Goal: Information Seeking & Learning: Learn about a topic

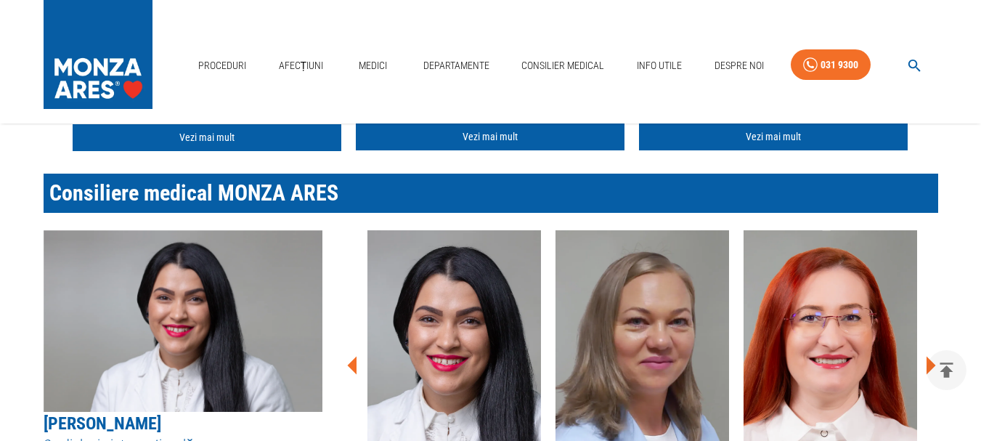
scroll to position [290, 0]
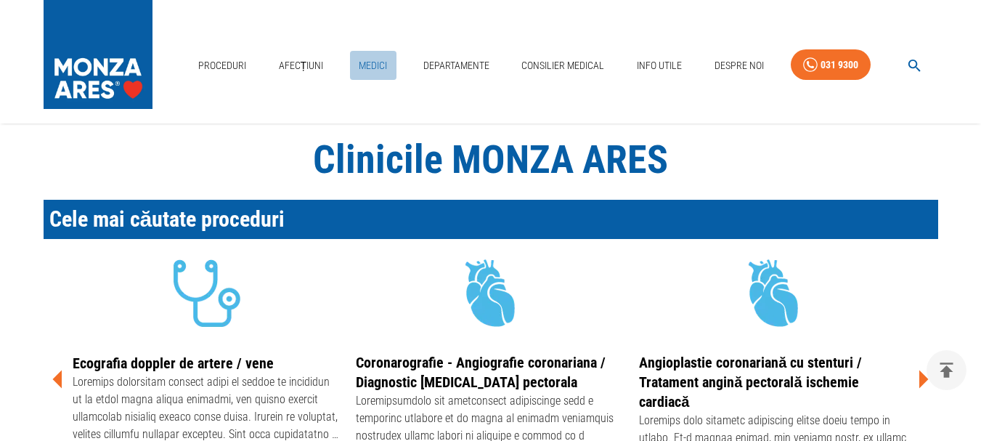
click at [375, 63] on link "Medici" at bounding box center [373, 66] width 46 height 30
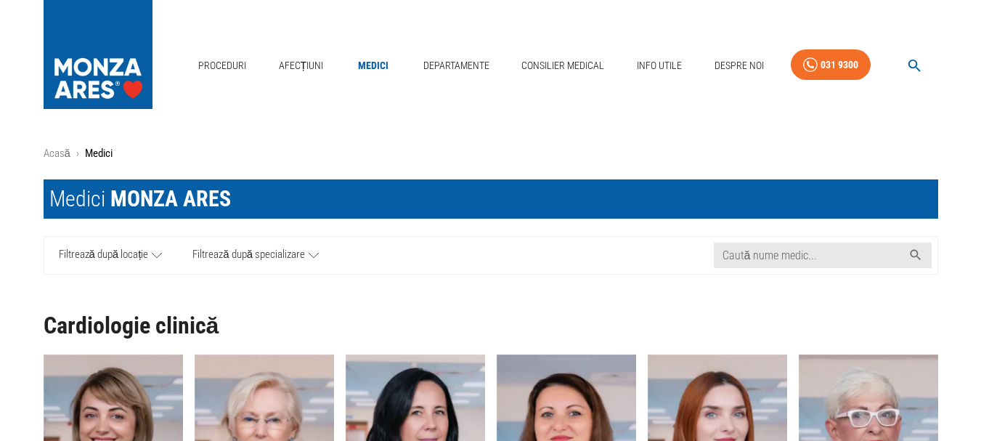
click at [161, 249] on icon at bounding box center [157, 255] width 10 height 18
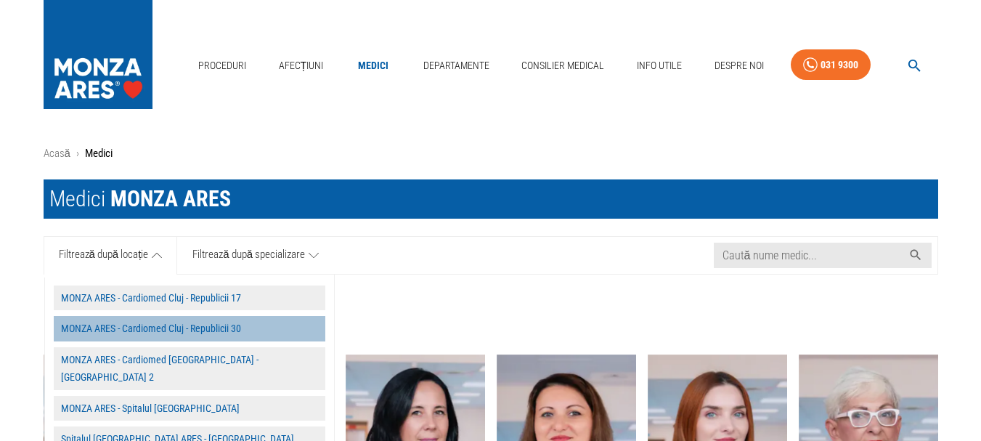
click at [219, 327] on button "MONZA ARES - Cardiomed Cluj - Republicii 30" at bounding box center [190, 328] width 272 height 25
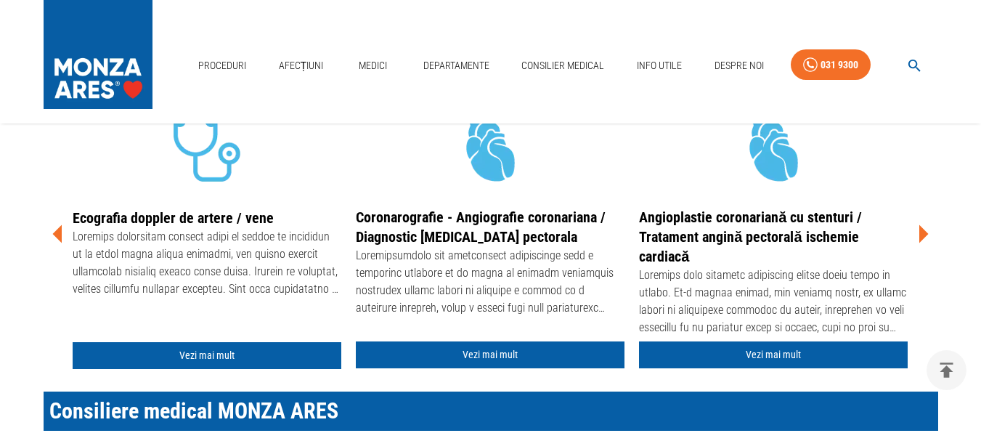
scroll to position [145, 0]
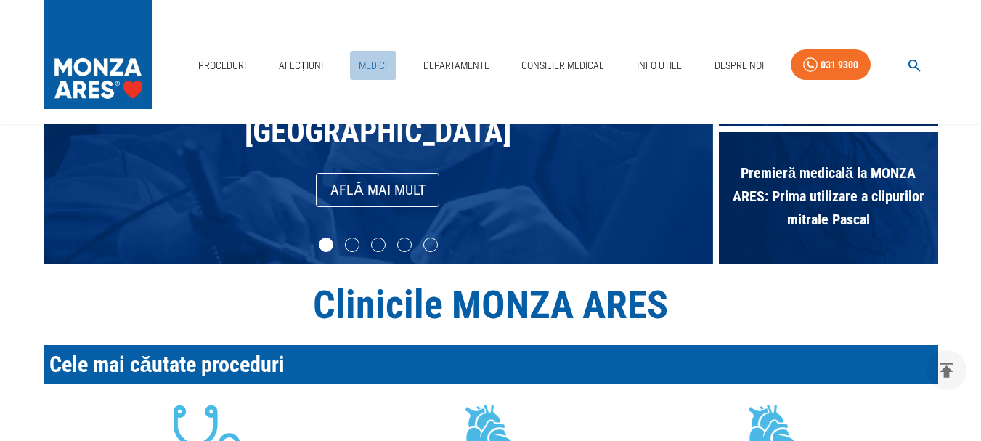
click at [373, 63] on link "Medici" at bounding box center [373, 66] width 46 height 30
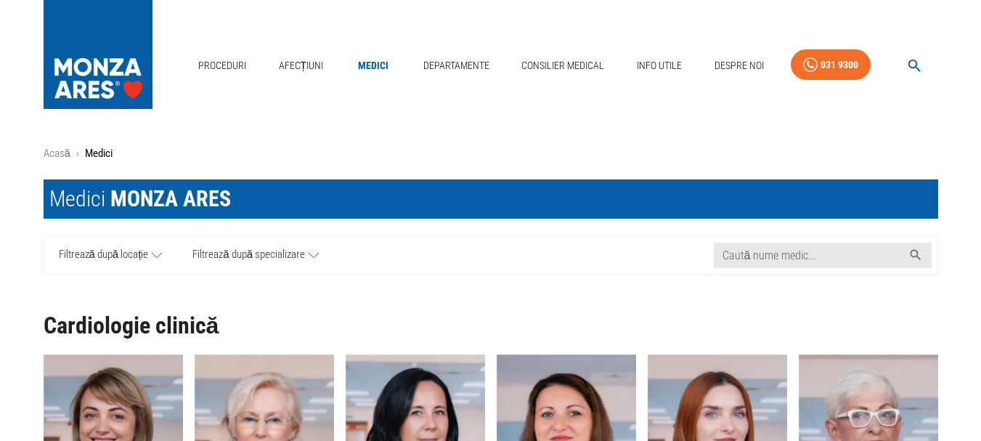
click at [156, 255] on icon at bounding box center [157, 255] width 10 height 18
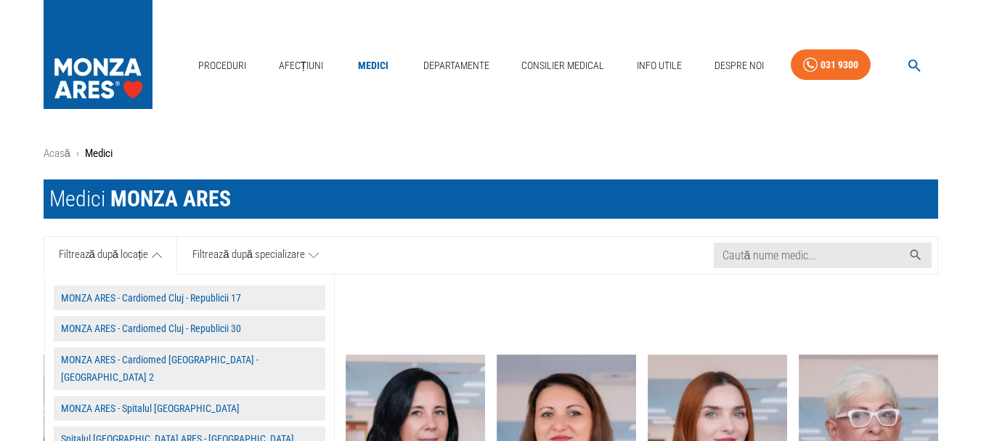
click at [177, 298] on button "MONZA ARES - Cardiomed Cluj - Republicii 17" at bounding box center [190, 297] width 272 height 25
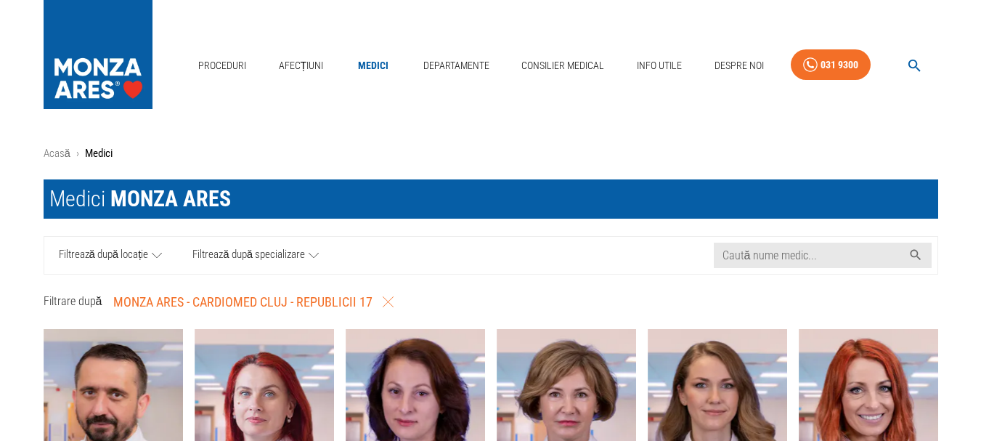
click at [316, 252] on icon at bounding box center [314, 255] width 10 height 18
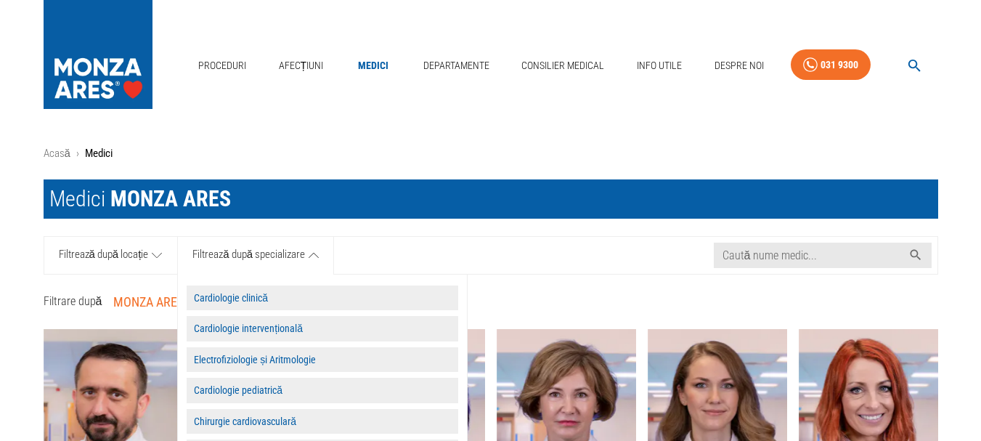
click at [308, 329] on button "Cardiologie intervențională" at bounding box center [323, 328] width 272 height 25
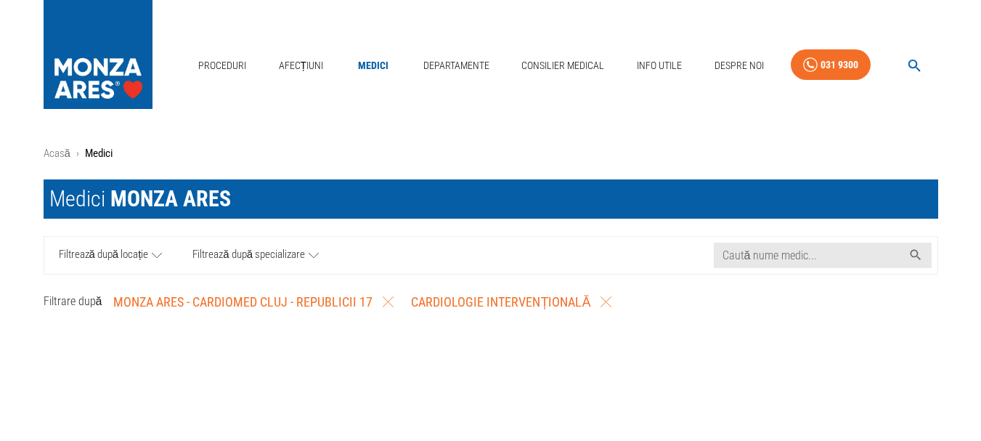
click at [305, 253] on span "Filtrează după specializare" at bounding box center [248, 255] width 113 height 18
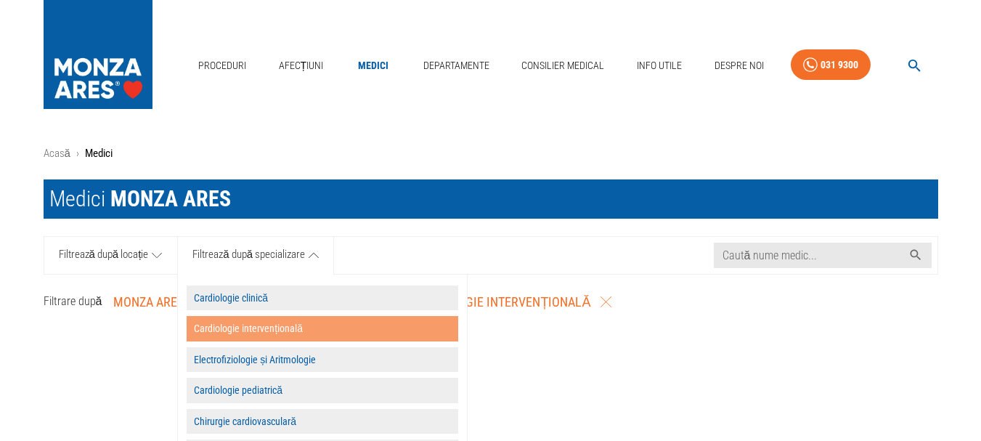
click at [293, 322] on button "Cardiologie intervențională" at bounding box center [323, 328] width 272 height 25
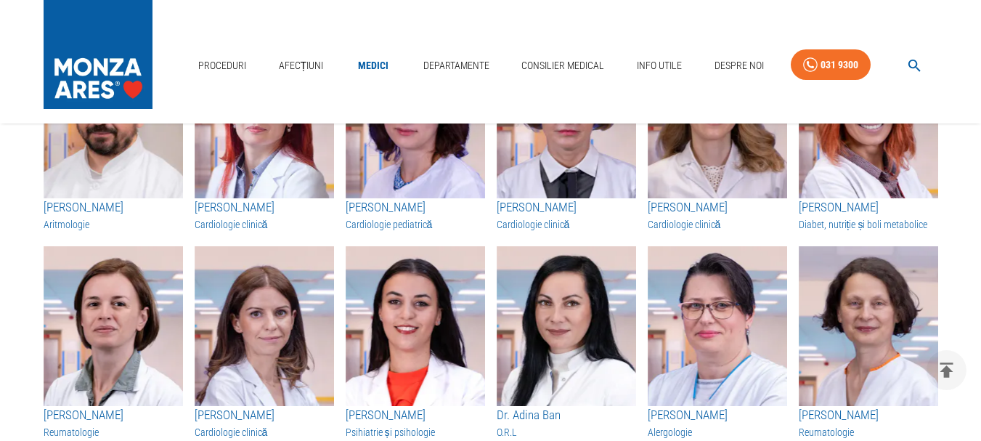
scroll to position [73, 0]
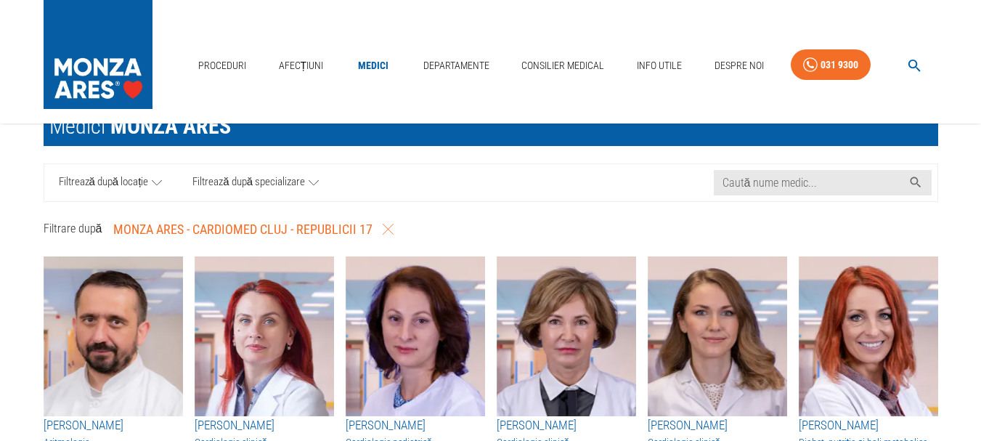
click at [160, 181] on icon at bounding box center [157, 183] width 10 height 18
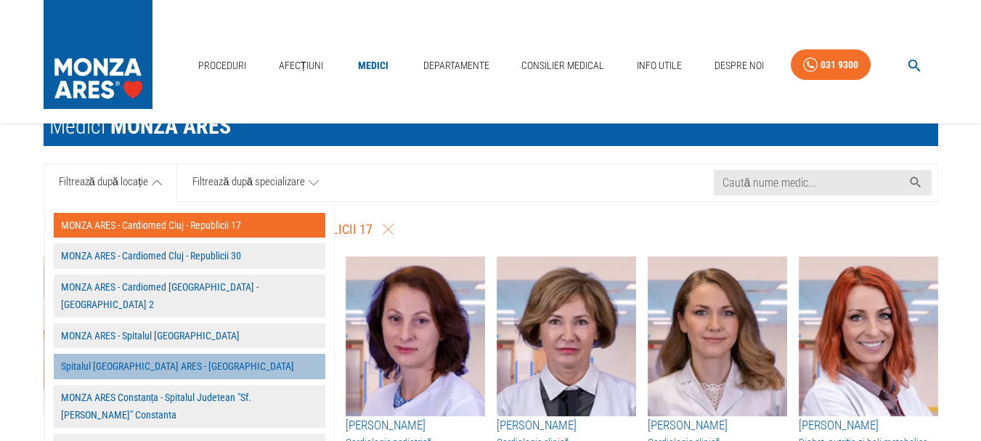
click at [175, 354] on button "Spitalul MONZA ARES - Cluj Napoca" at bounding box center [190, 366] width 272 height 25
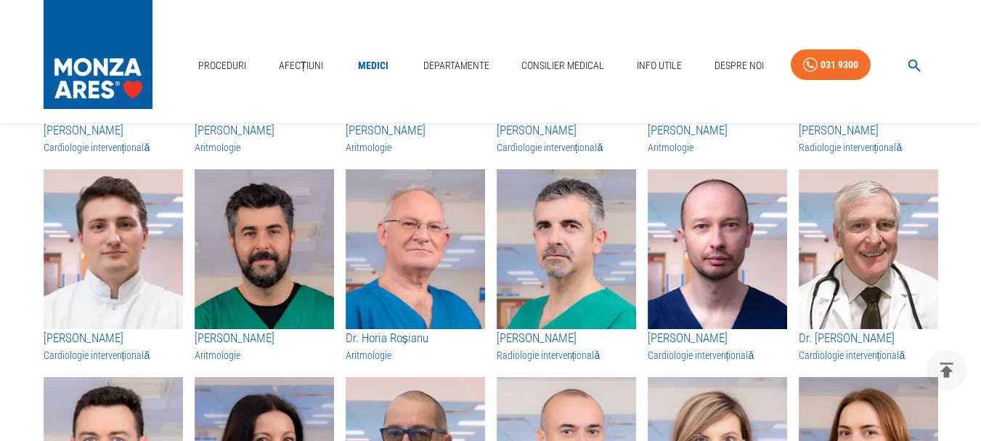
scroll to position [363, 0]
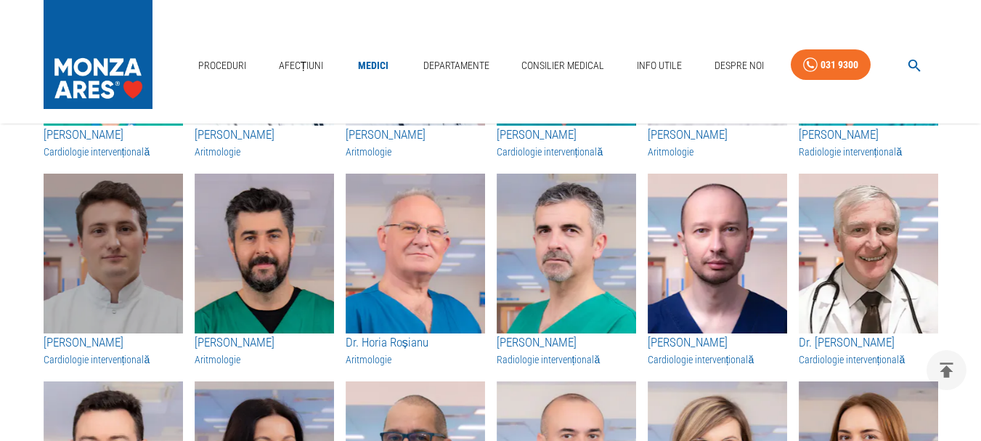
click at [113, 282] on img "button" at bounding box center [113, 254] width 139 height 160
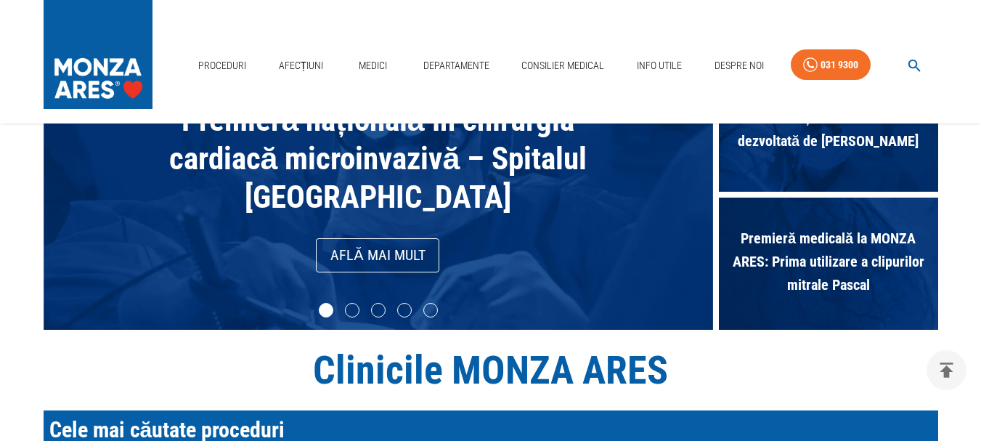
scroll to position [73, 0]
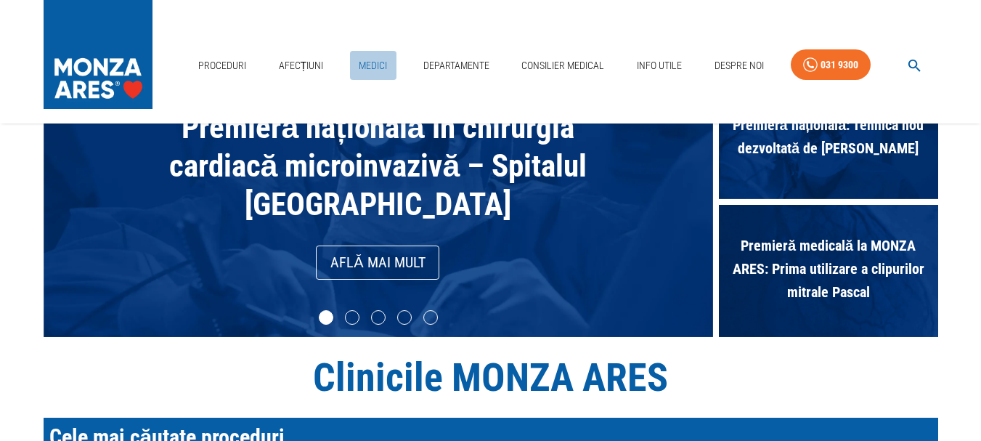
click at [381, 65] on link "Medici" at bounding box center [373, 66] width 46 height 30
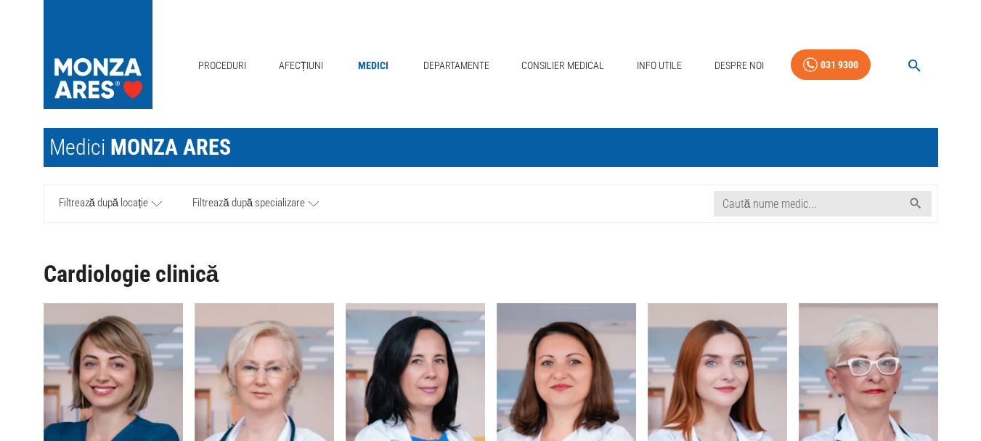
scroll to position [73, 0]
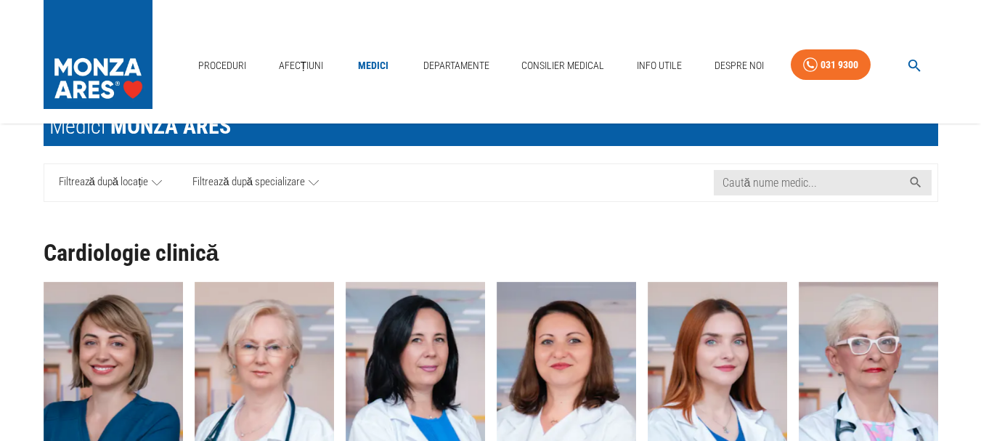
click at [315, 181] on icon at bounding box center [314, 183] width 10 height 18
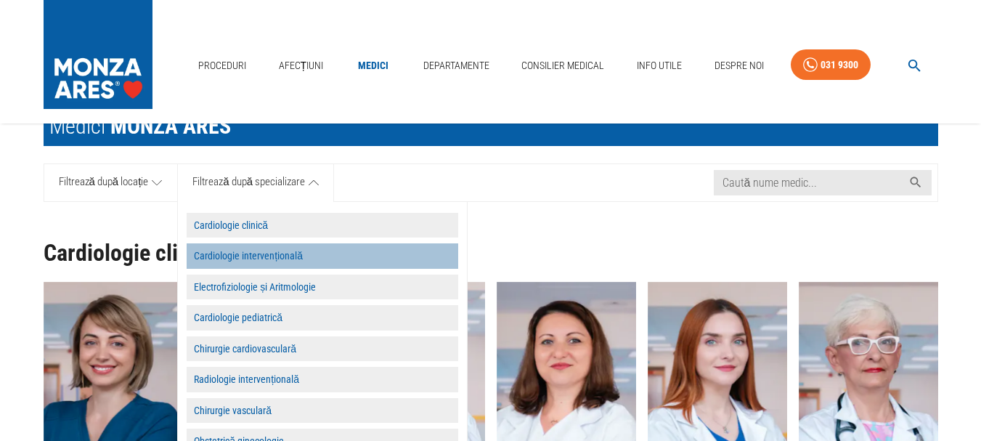
click at [273, 251] on button "Cardiologie intervențională" at bounding box center [323, 255] width 272 height 25
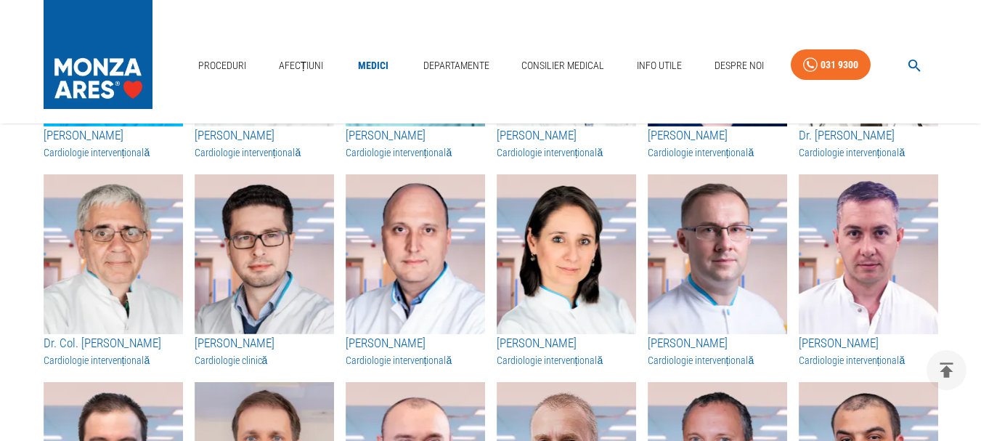
scroll to position [799, 0]
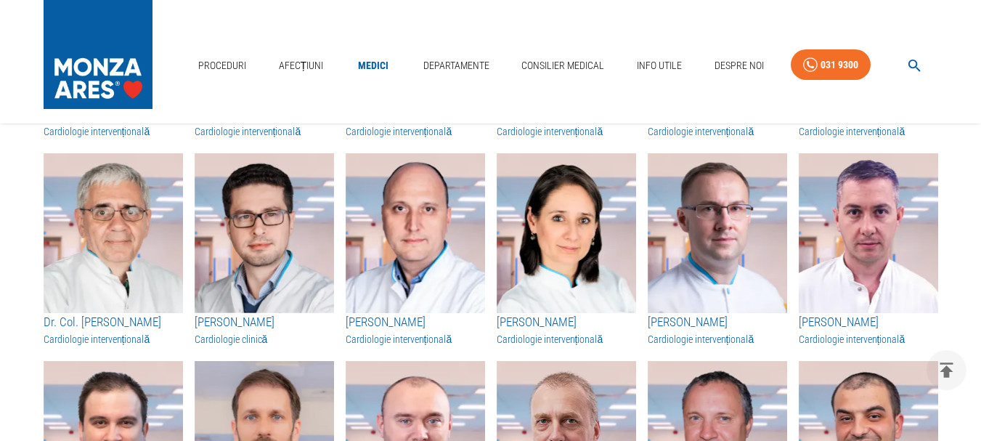
click at [834, 265] on img "button" at bounding box center [868, 233] width 139 height 160
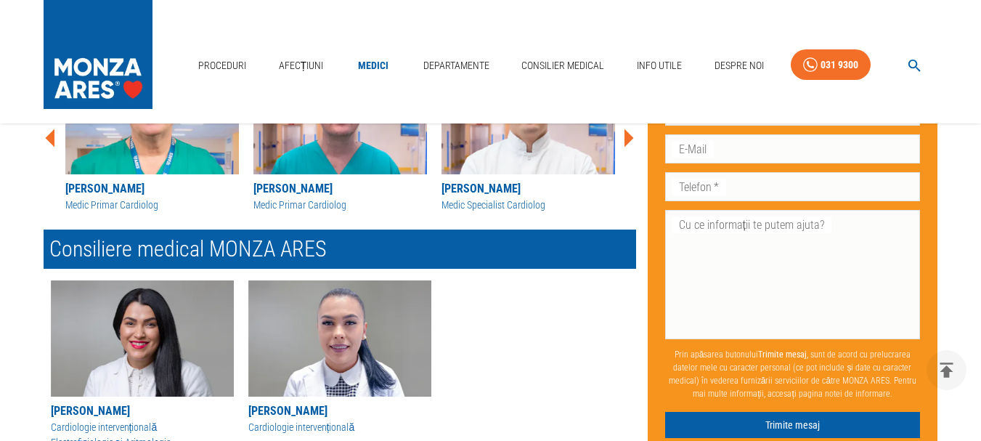
scroll to position [654, 0]
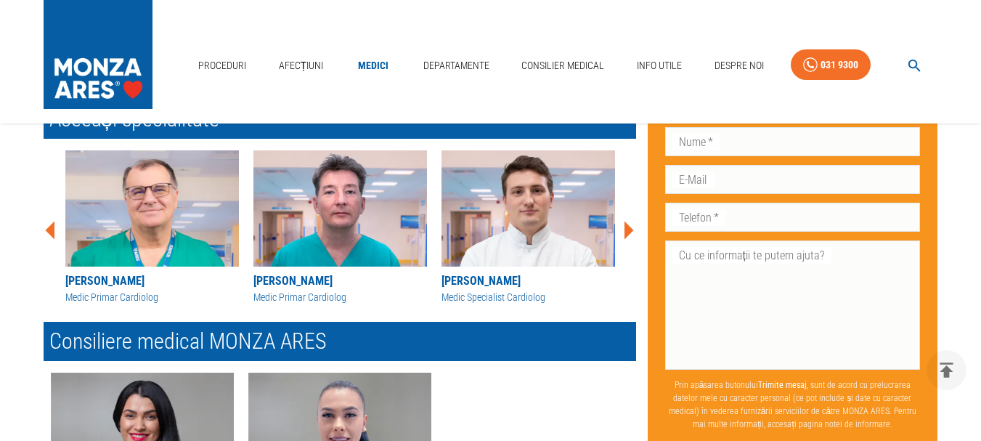
click at [479, 282] on div "[PERSON_NAME]" at bounding box center [528, 280] width 174 height 17
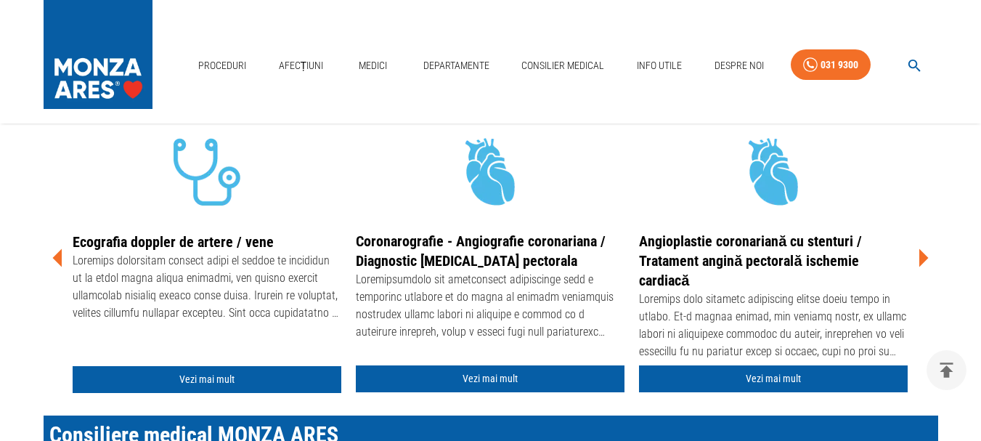
scroll to position [290, 0]
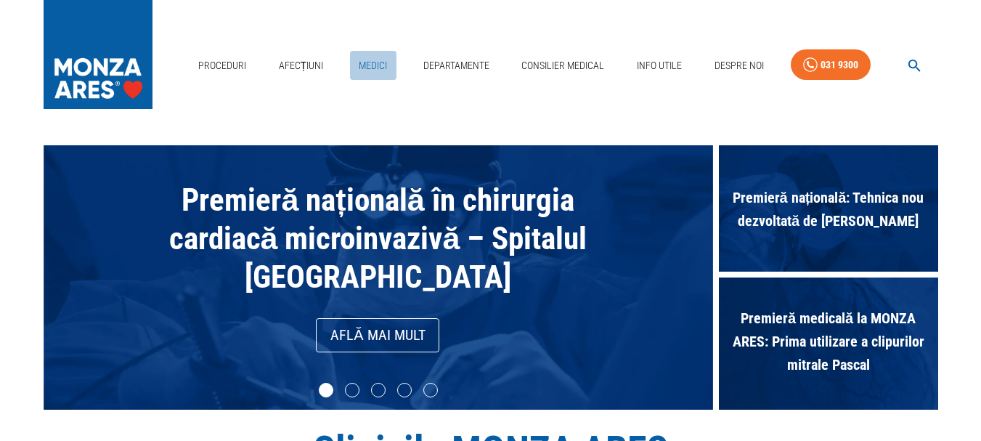
click at [385, 65] on link "Medici" at bounding box center [373, 66] width 46 height 30
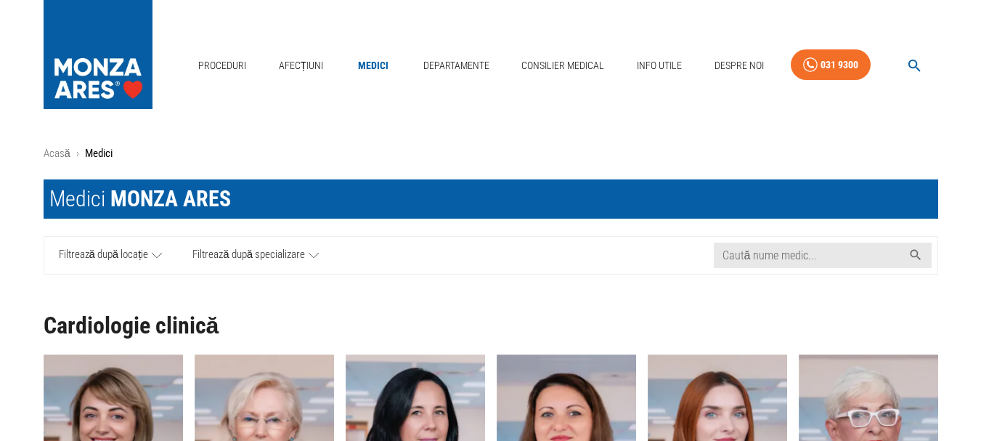
click at [314, 254] on icon at bounding box center [314, 255] width 10 height 18
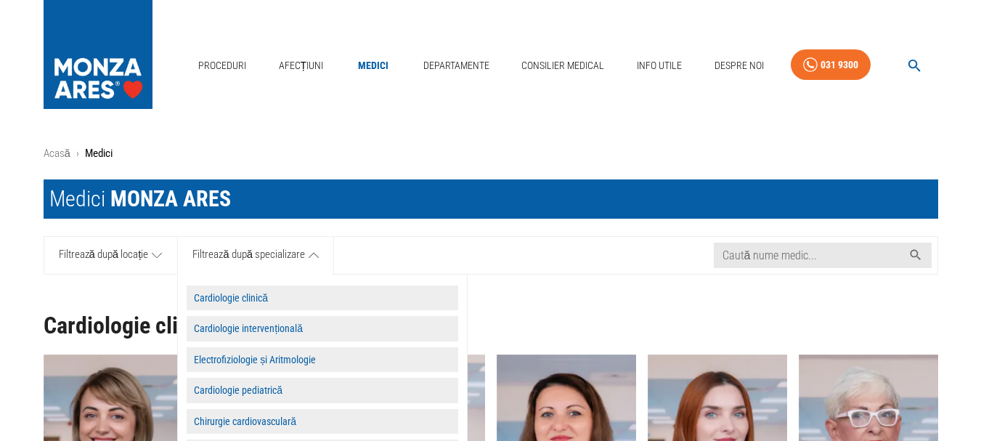
click at [282, 329] on button "Cardiologie intervențională" at bounding box center [323, 328] width 272 height 25
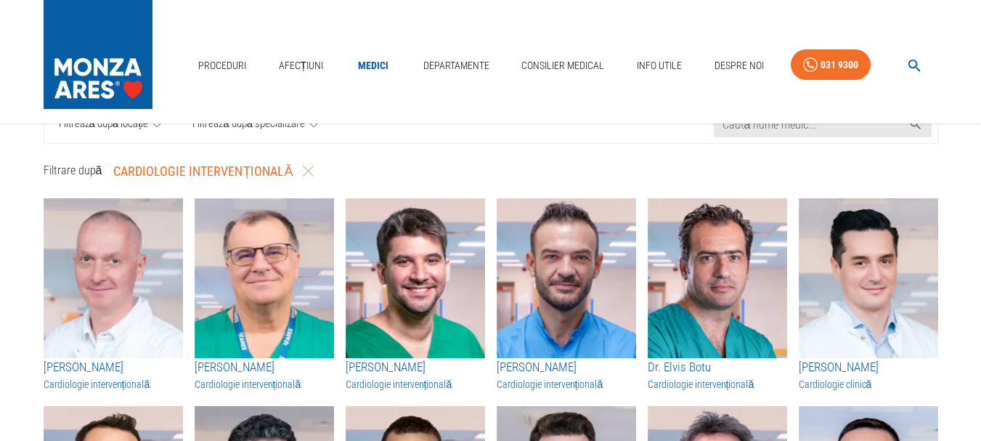
scroll to position [145, 0]
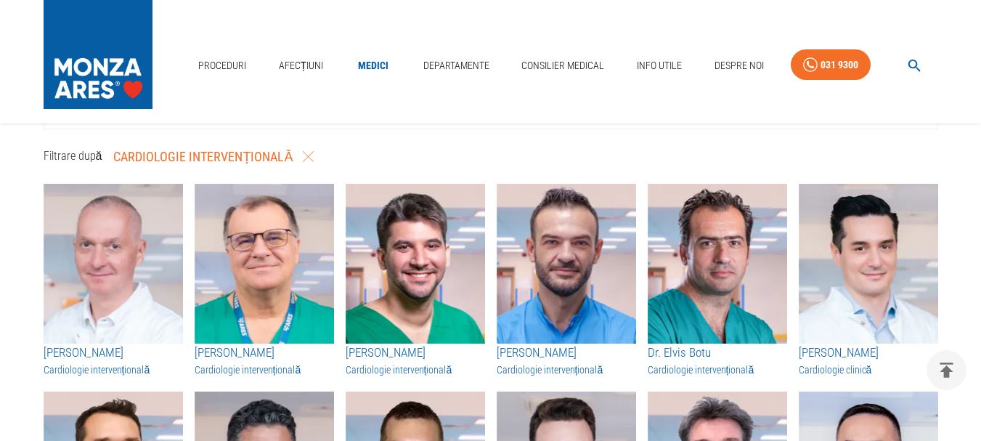
click at [116, 313] on img "button" at bounding box center [113, 264] width 139 height 160
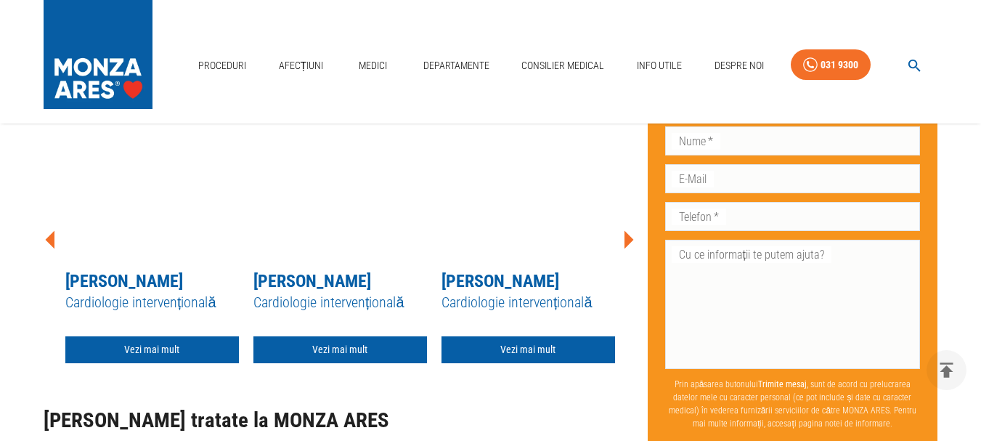
scroll to position [3195, 0]
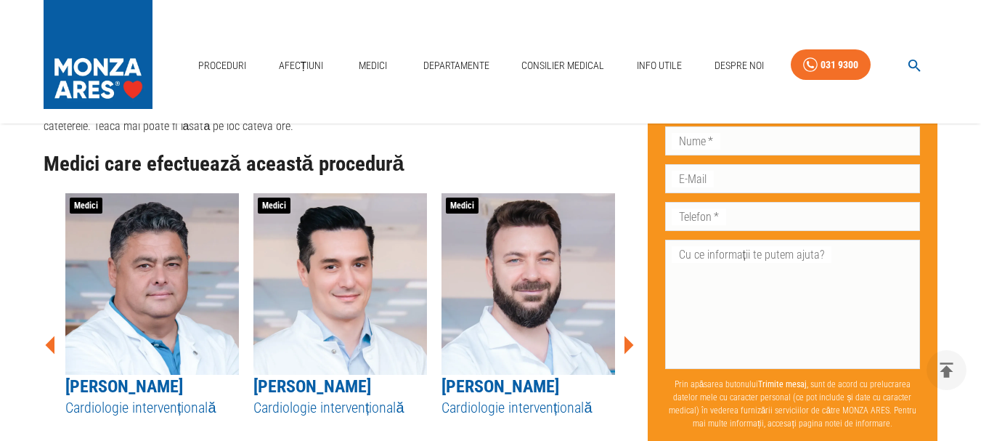
click at [151, 284] on img at bounding box center [152, 284] width 174 height 182
click at [158, 376] on link "[PERSON_NAME]" at bounding box center [124, 386] width 118 height 20
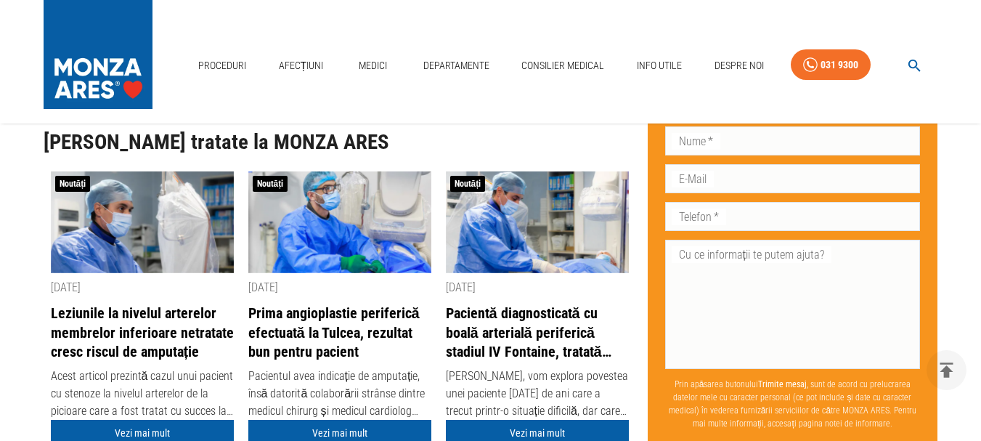
scroll to position [2759, 0]
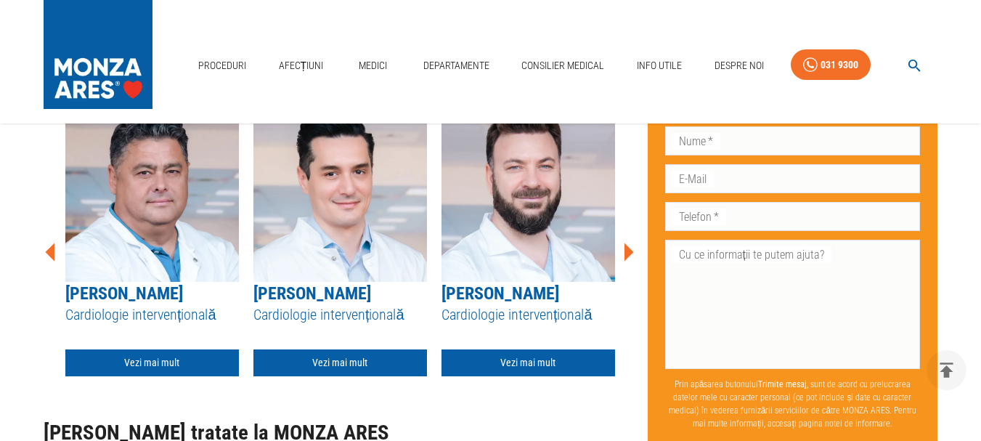
click at [354, 298] on link "[PERSON_NAME]" at bounding box center [312, 293] width 118 height 20
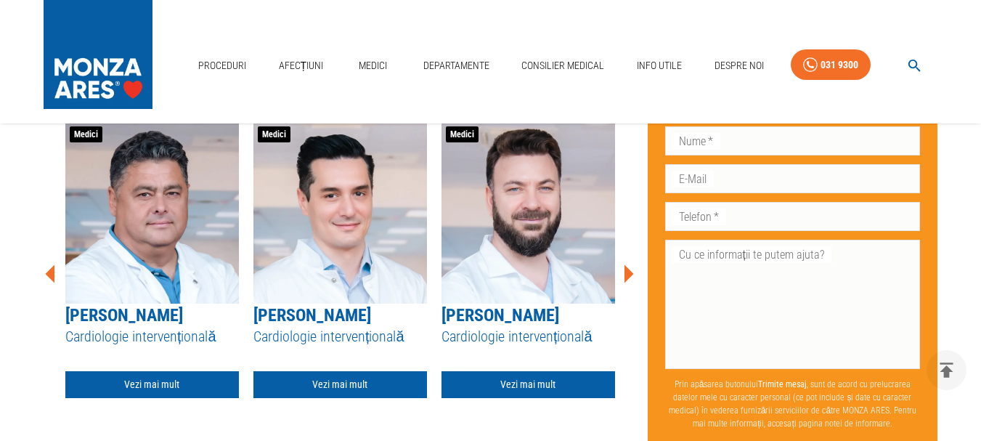
scroll to position [2861, 0]
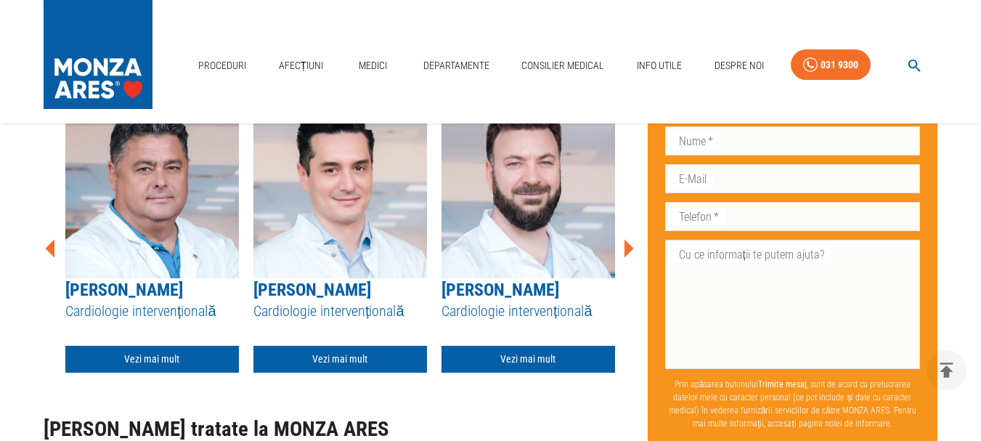
click at [518, 288] on link "[PERSON_NAME]" at bounding box center [500, 290] width 118 height 20
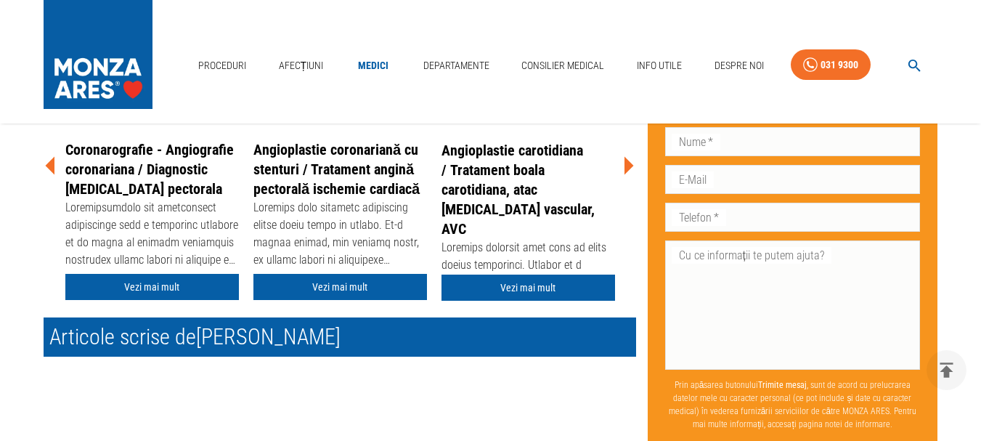
scroll to position [145, 0]
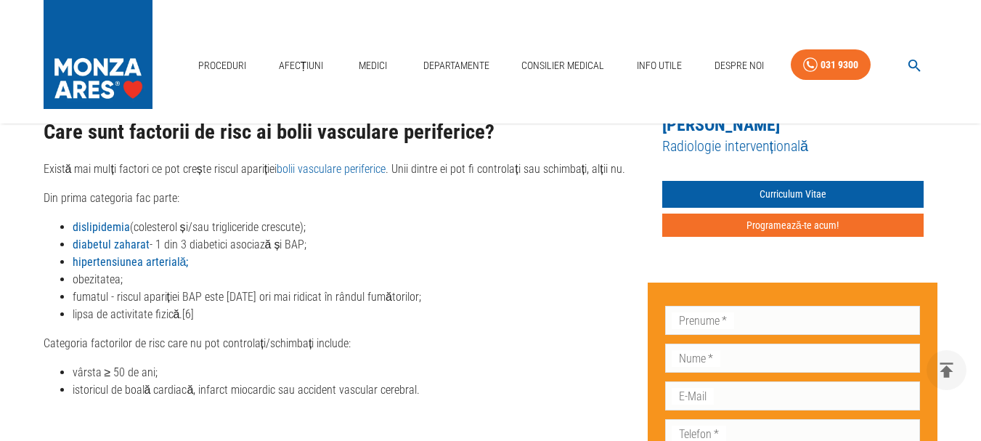
scroll to position [1078, 0]
